Goal: Task Accomplishment & Management: Manage account settings

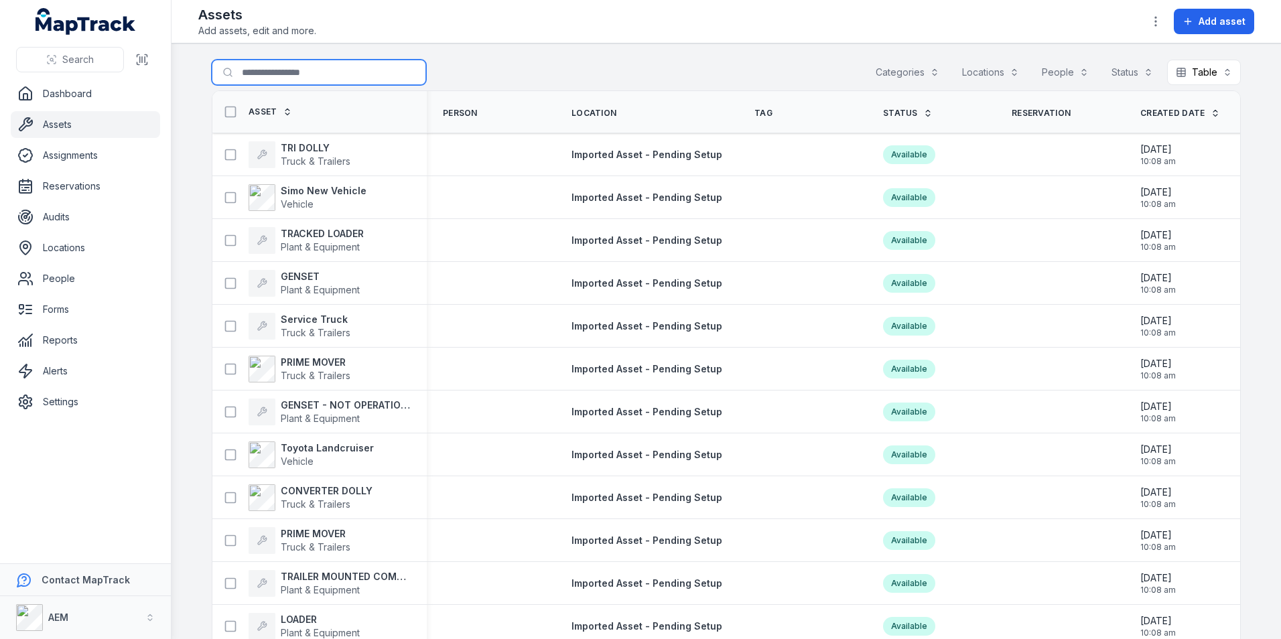
click at [260, 69] on input "Search for assets" at bounding box center [319, 72] width 214 height 25
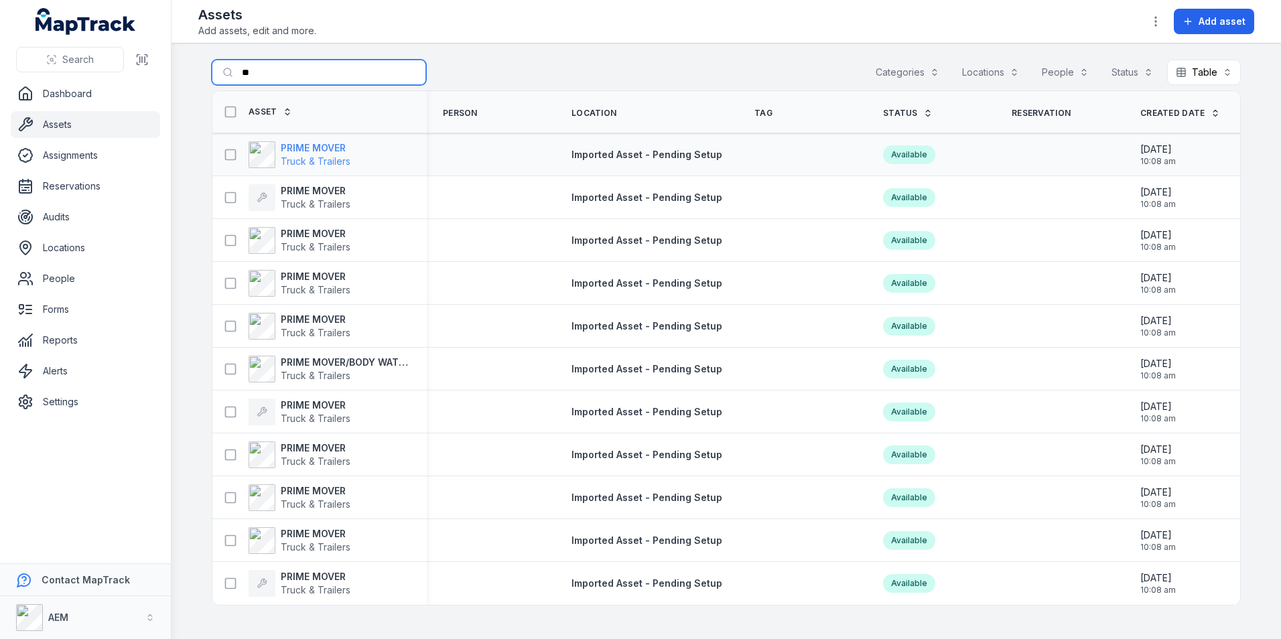
type input "**"
click at [311, 148] on strong "PRIME MOVER" at bounding box center [316, 147] width 70 height 13
click at [285, 184] on strong "PRIME MOVER" at bounding box center [316, 190] width 70 height 13
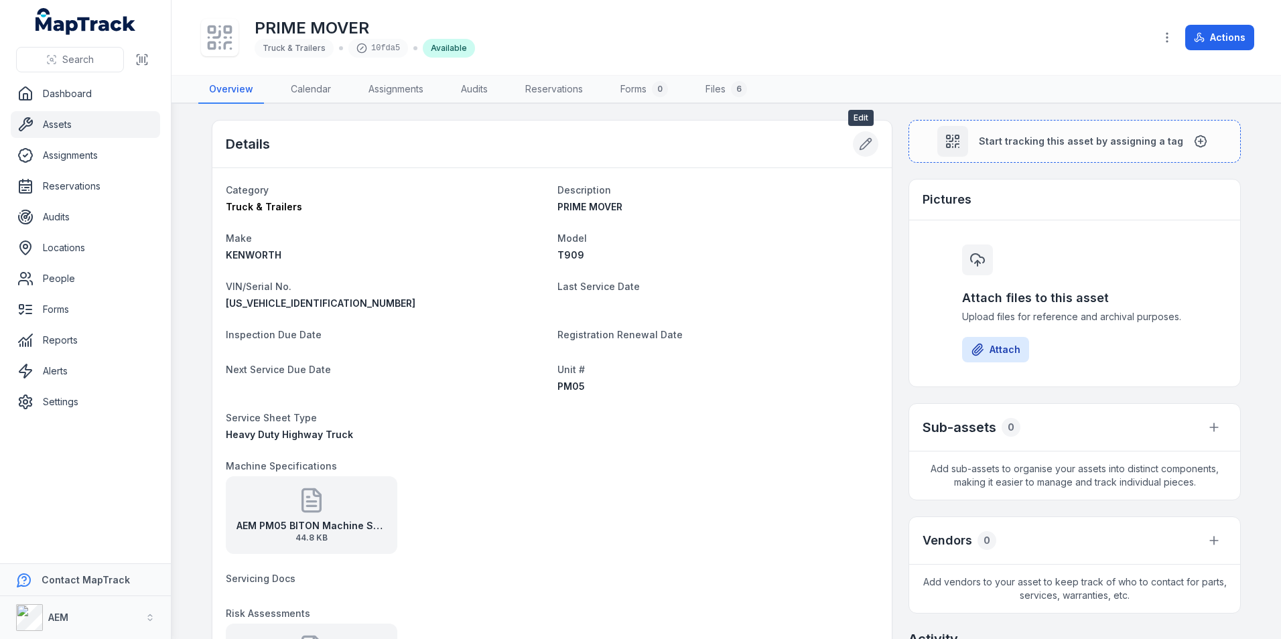
click at [853, 150] on button at bounding box center [865, 143] width 25 height 25
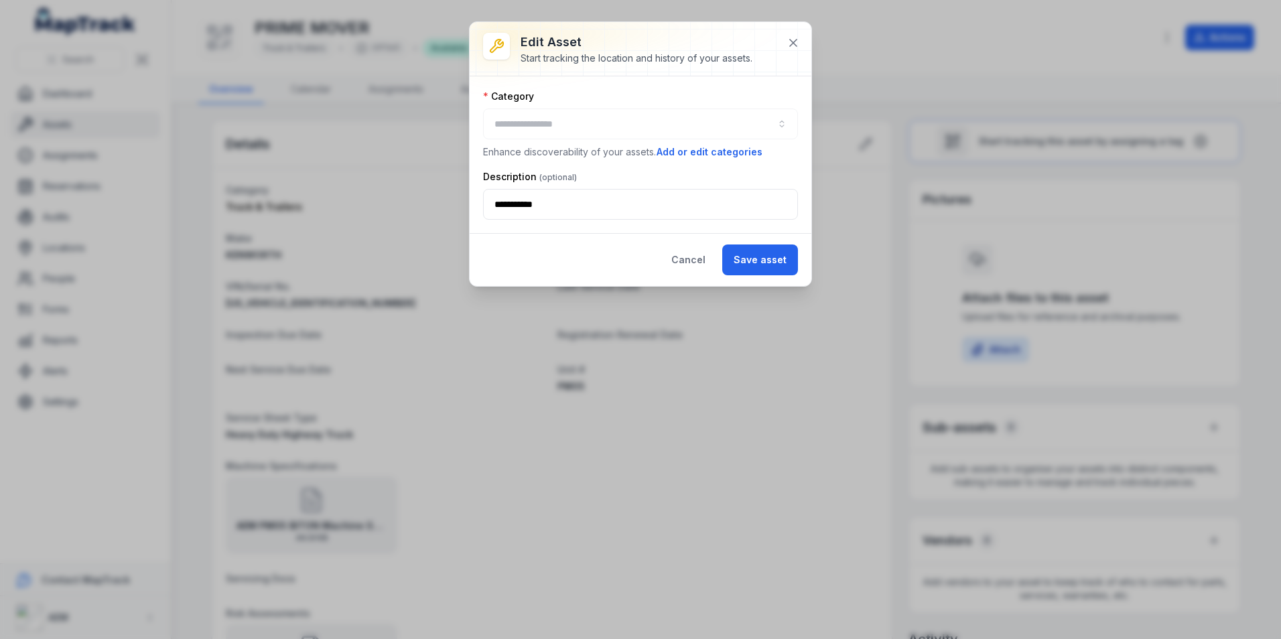
type input "**********"
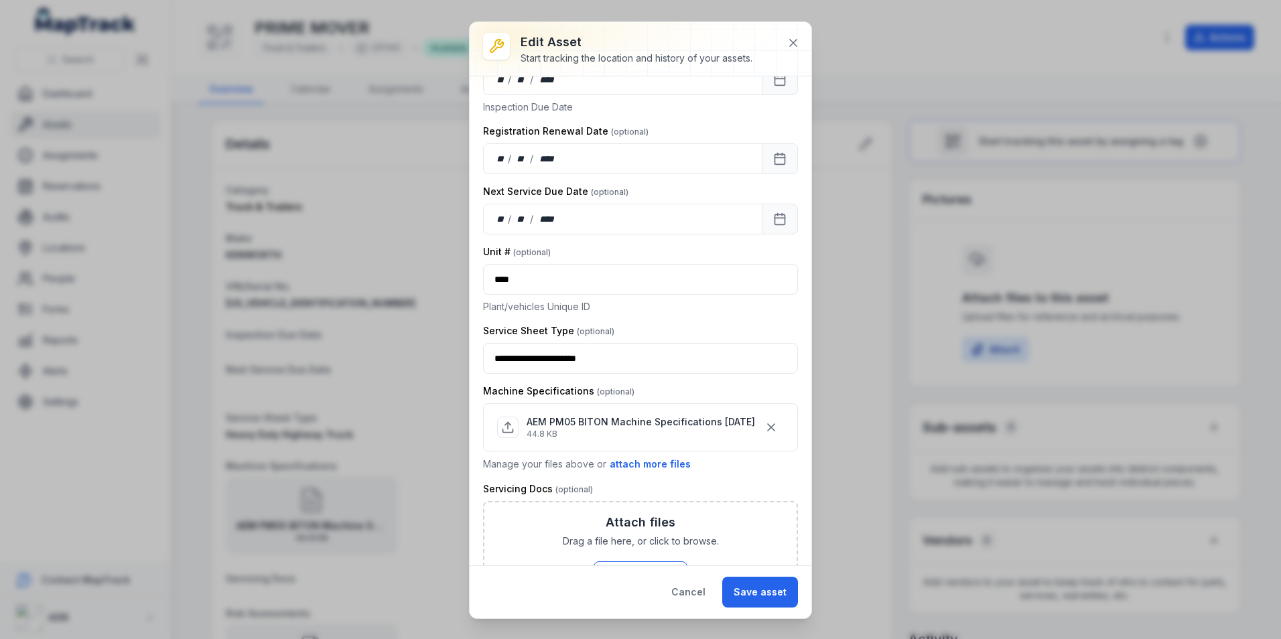
scroll to position [603, 0]
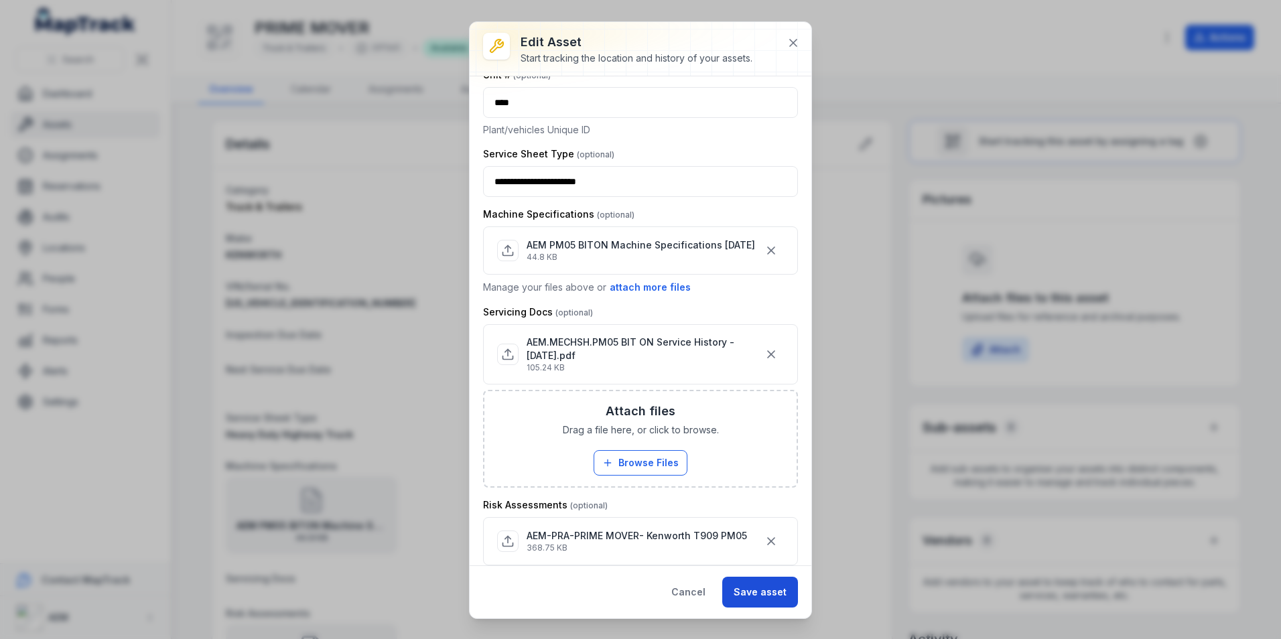
click at [759, 586] on button "Save asset" at bounding box center [760, 592] width 76 height 31
click at [791, 44] on icon at bounding box center [793, 43] width 7 height 7
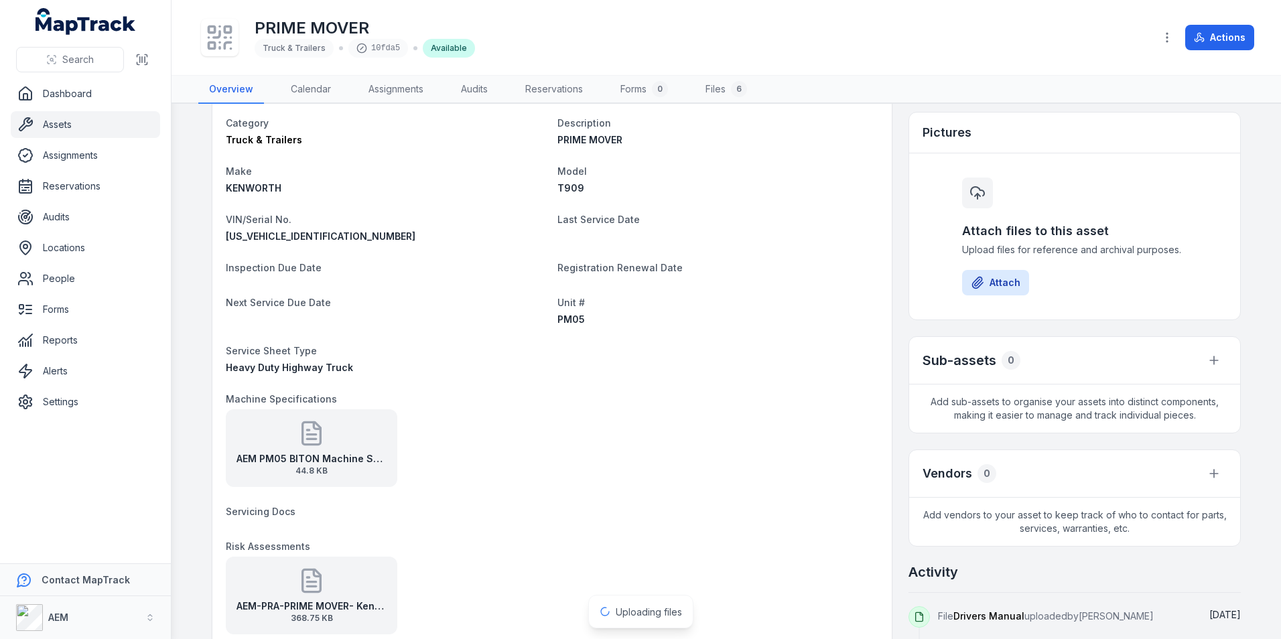
scroll to position [0, 0]
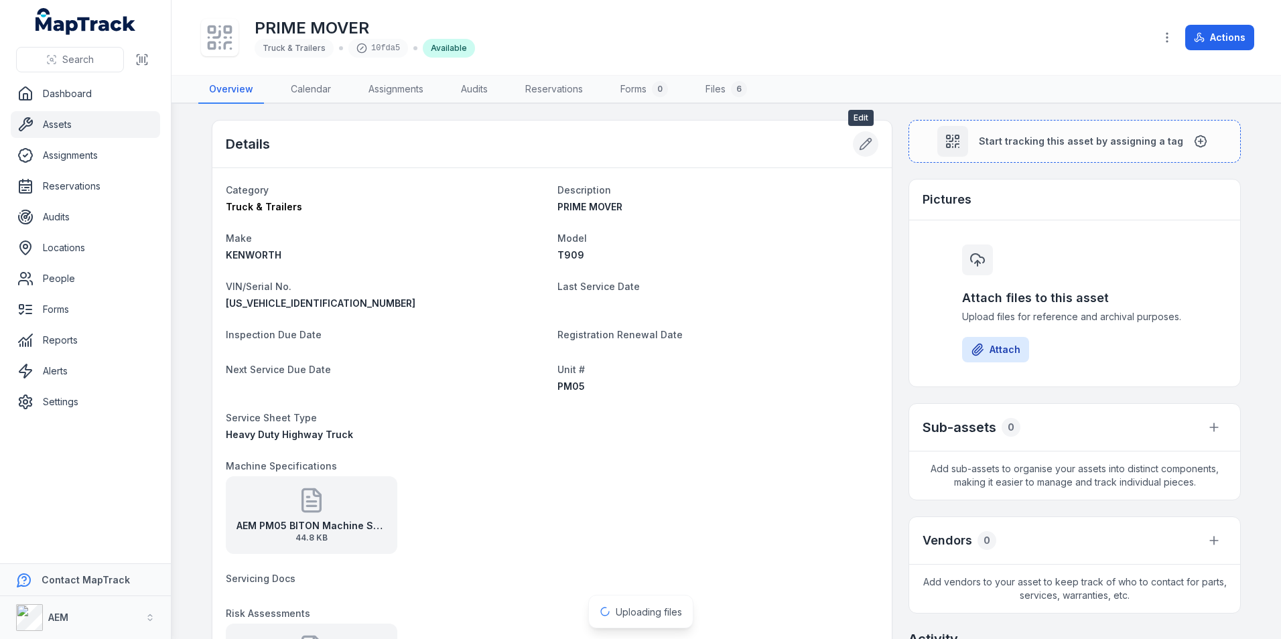
click at [853, 140] on button at bounding box center [865, 143] width 25 height 25
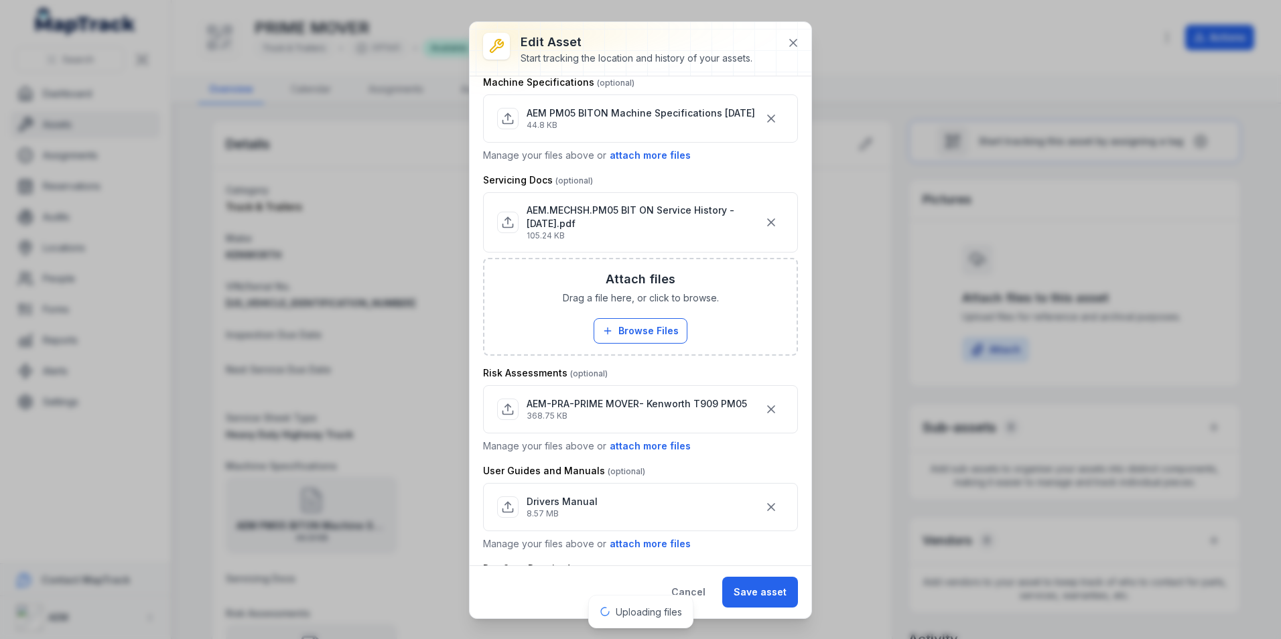
scroll to position [737, 0]
click at [750, 589] on button "Save asset" at bounding box center [760, 592] width 76 height 31
